Goal: Information Seeking & Learning: Learn about a topic

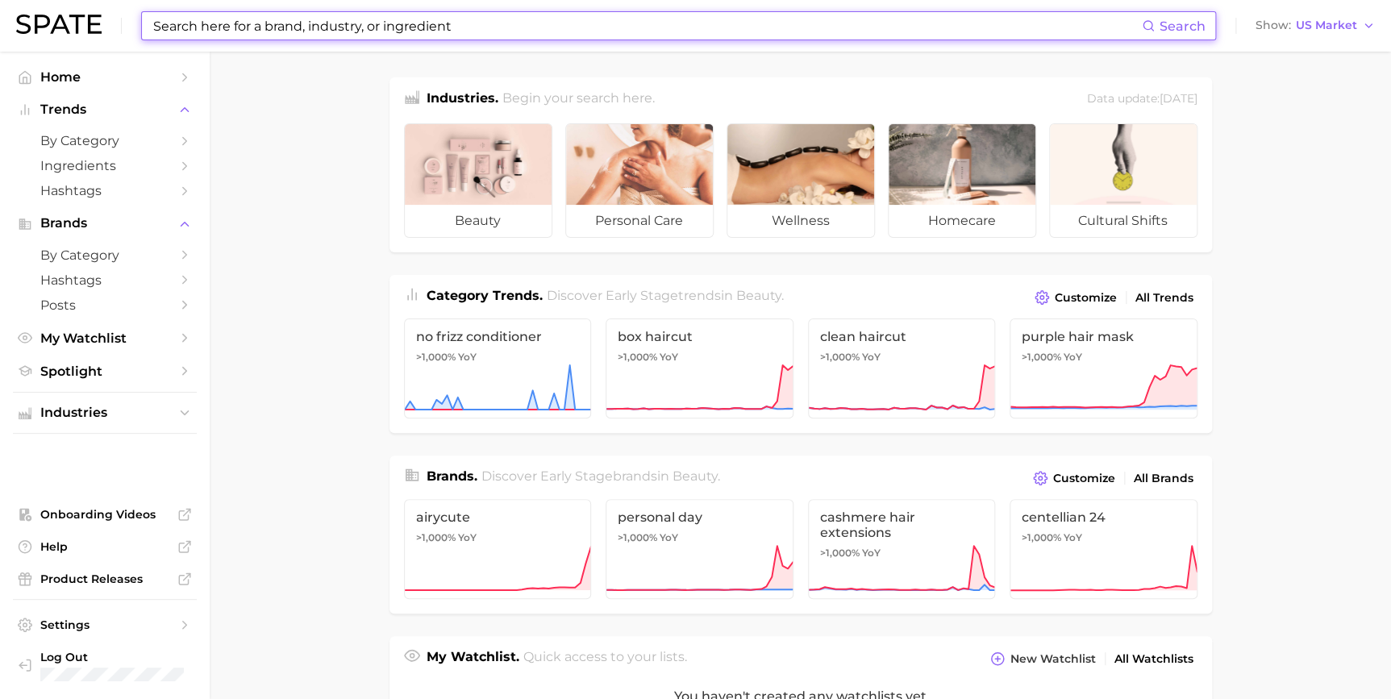
click at [353, 29] on input at bounding box center [647, 25] width 990 height 27
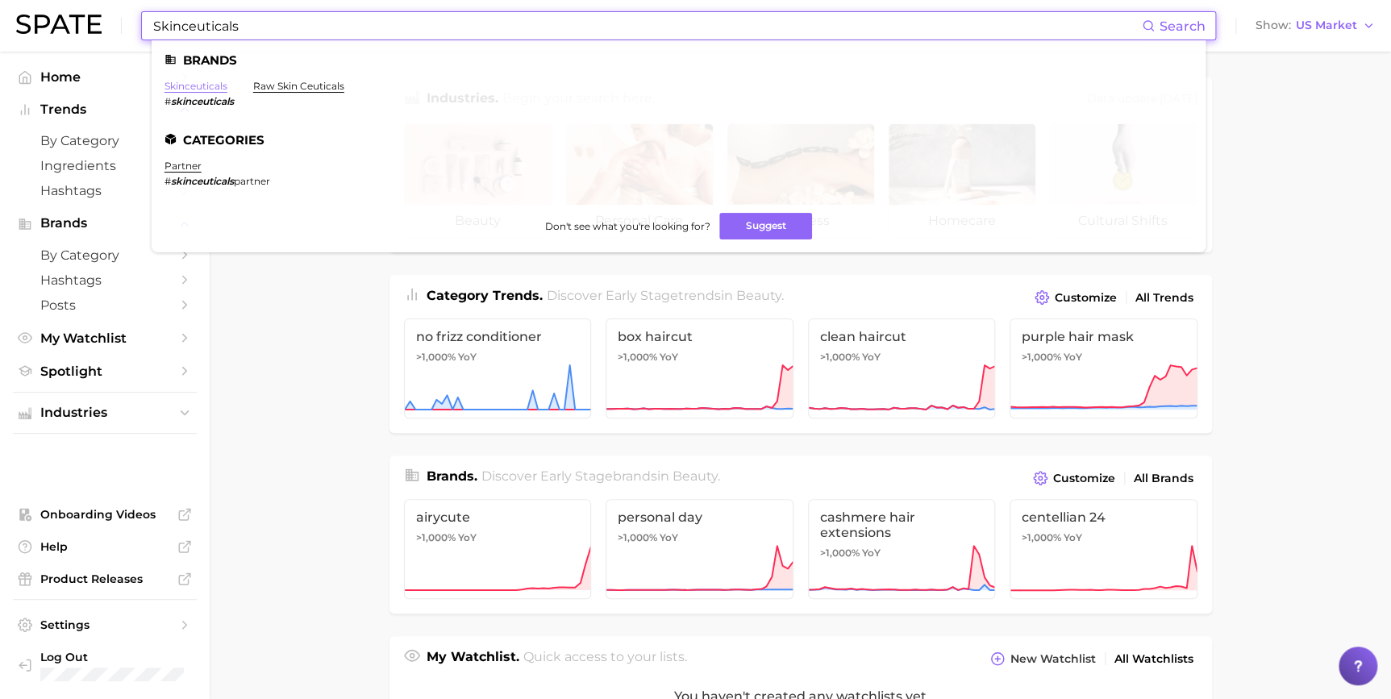
type input "Skinceuticals"
click at [206, 80] on link "skinceuticals" at bounding box center [195, 86] width 63 height 12
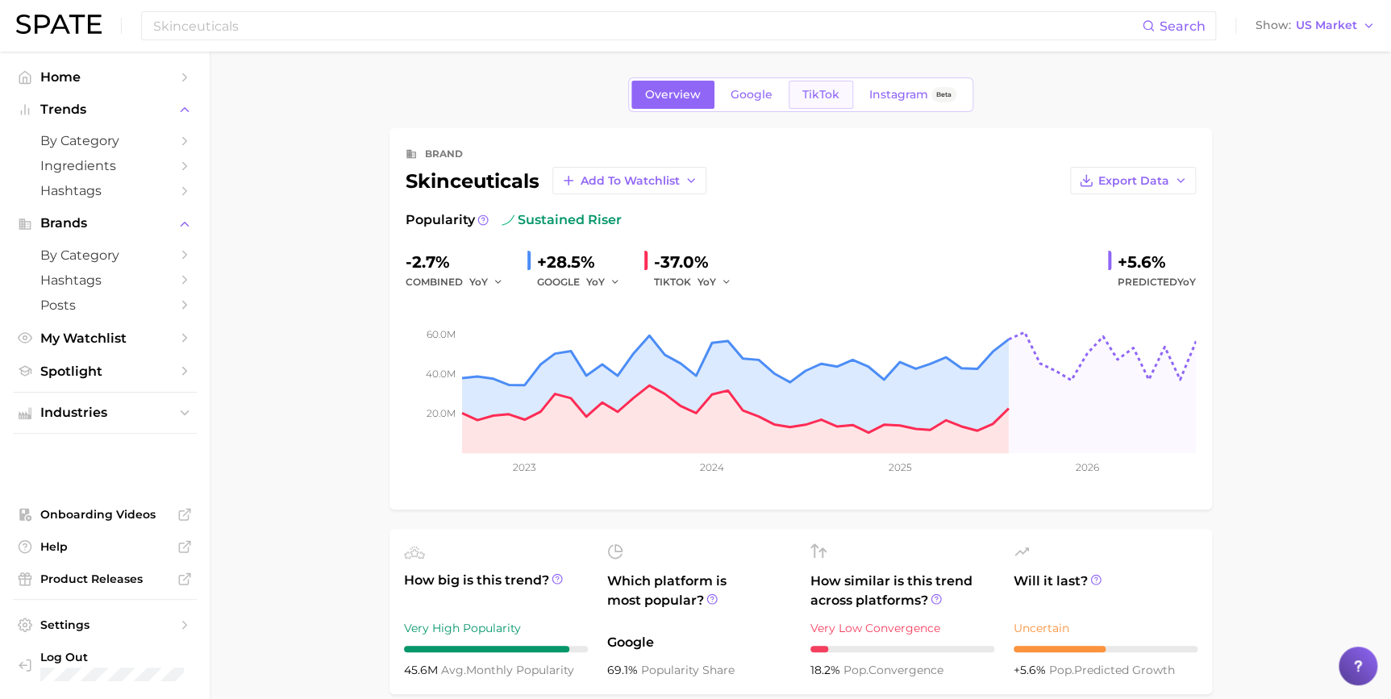
click at [824, 104] on link "TikTok" at bounding box center [820, 95] width 64 height 28
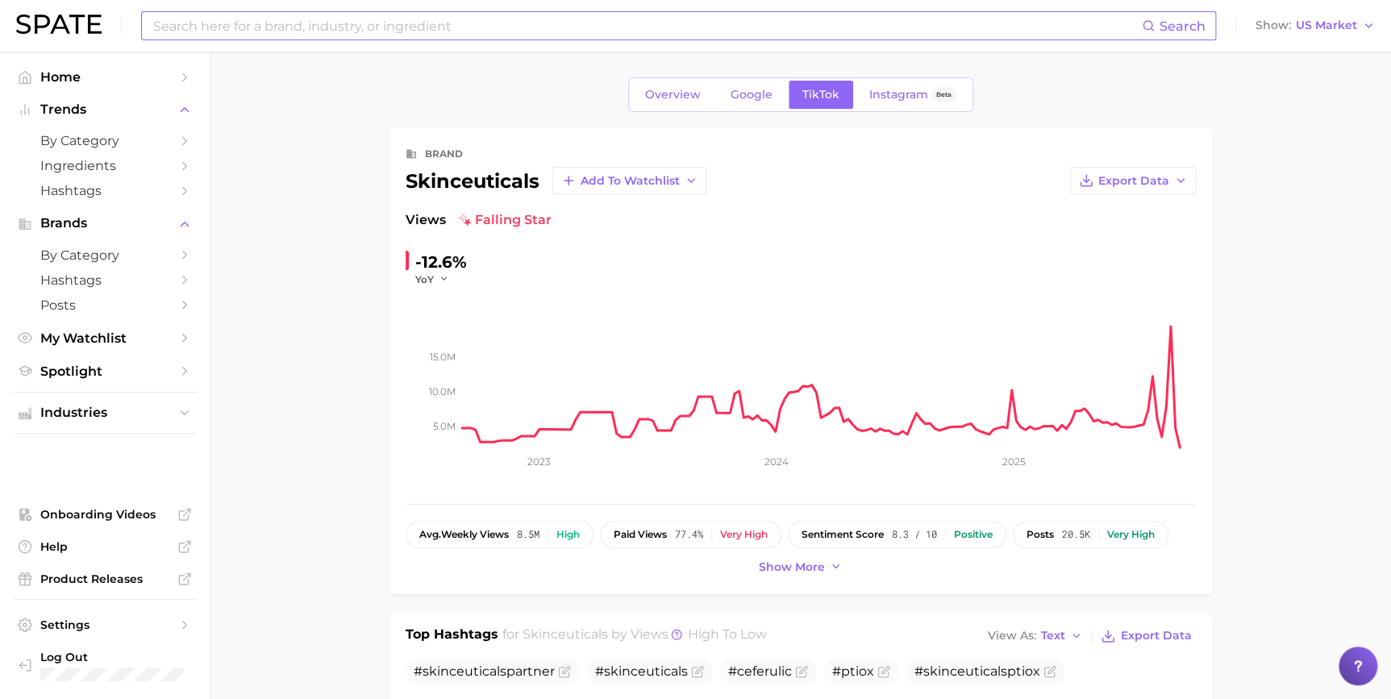
click at [609, 31] on input at bounding box center [647, 25] width 990 height 27
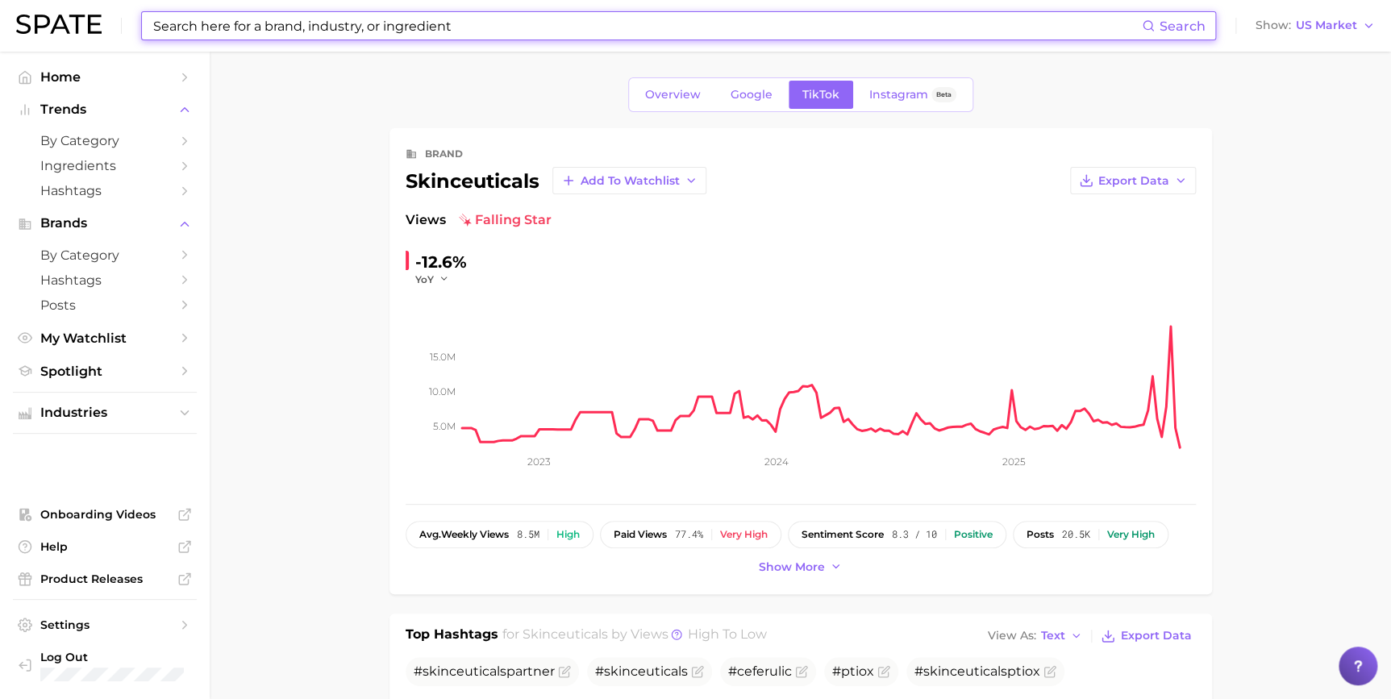
click at [609, 31] on input at bounding box center [647, 25] width 990 height 27
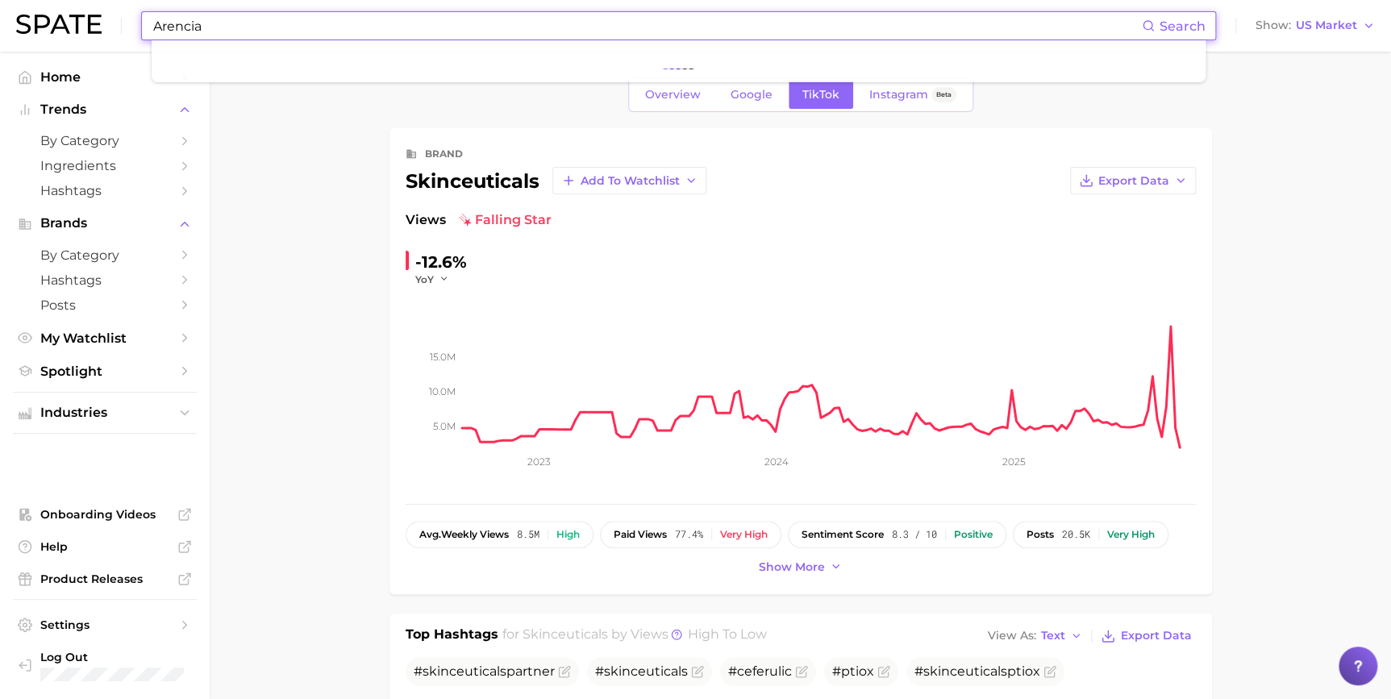
type input "Arencia"
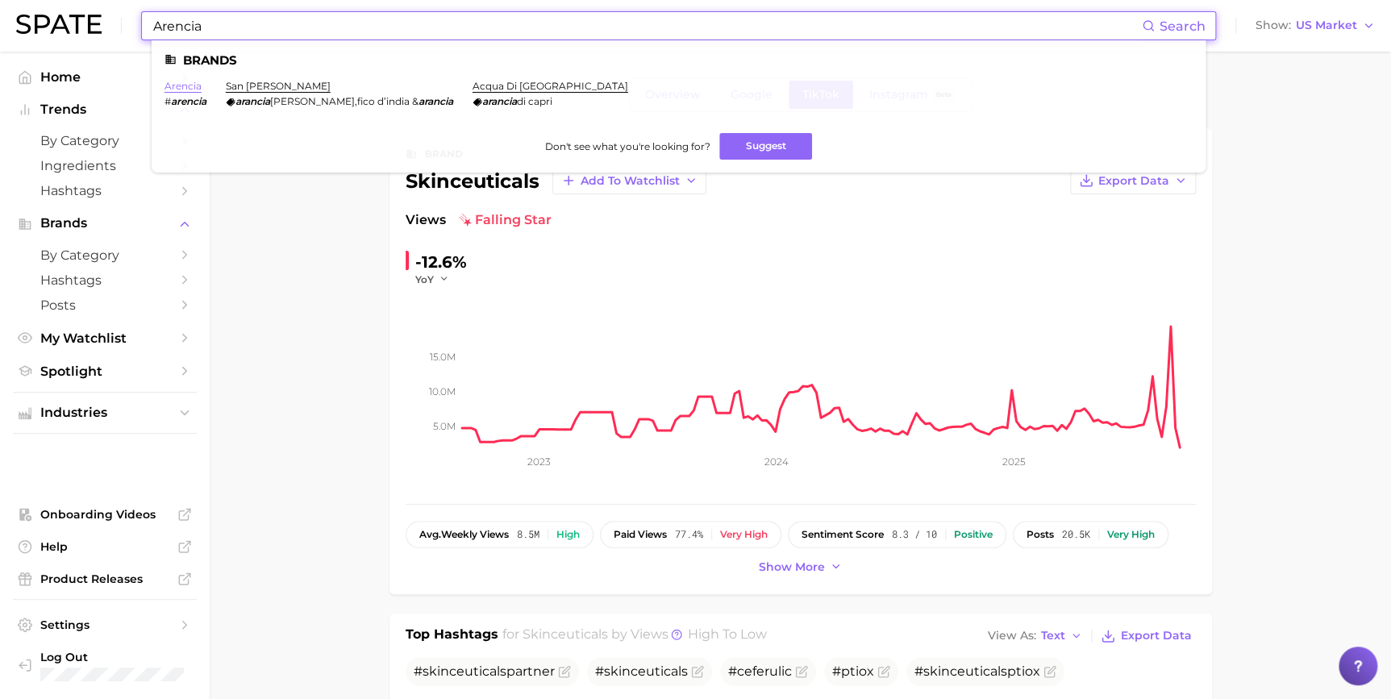
click at [174, 87] on link "arencia" at bounding box center [182, 86] width 37 height 12
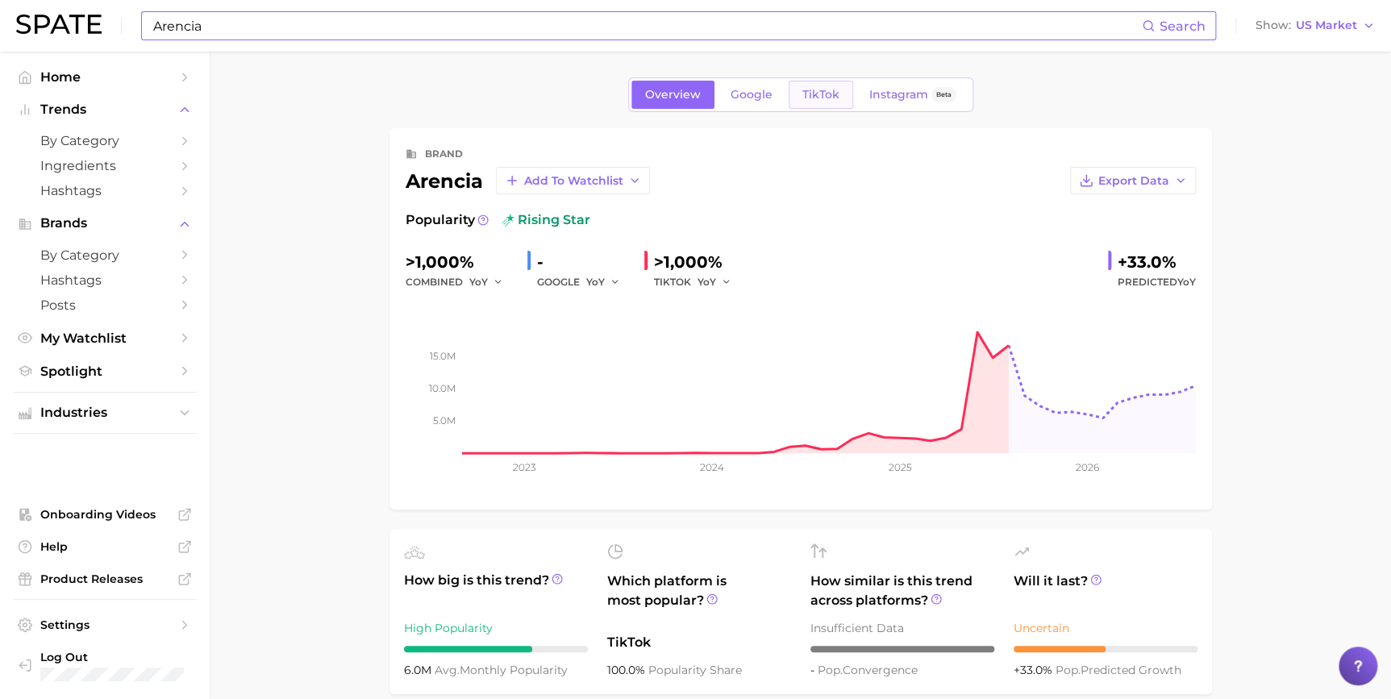
click at [791, 89] on link "TikTok" at bounding box center [820, 95] width 64 height 28
